Goal: Use online tool/utility: Utilize a website feature to perform a specific function

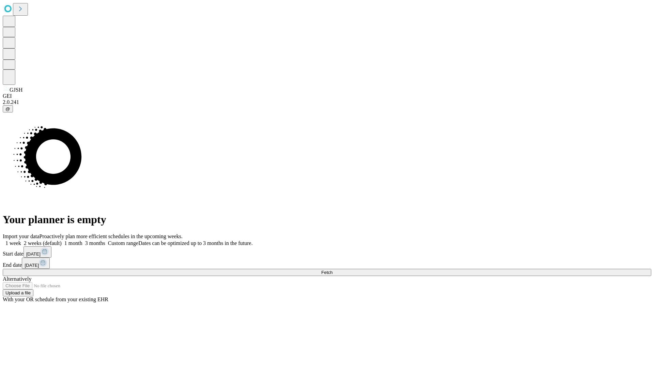
click at [333, 270] on span "Fetch" at bounding box center [326, 272] width 11 height 5
